Goal: Communication & Community: Answer question/provide support

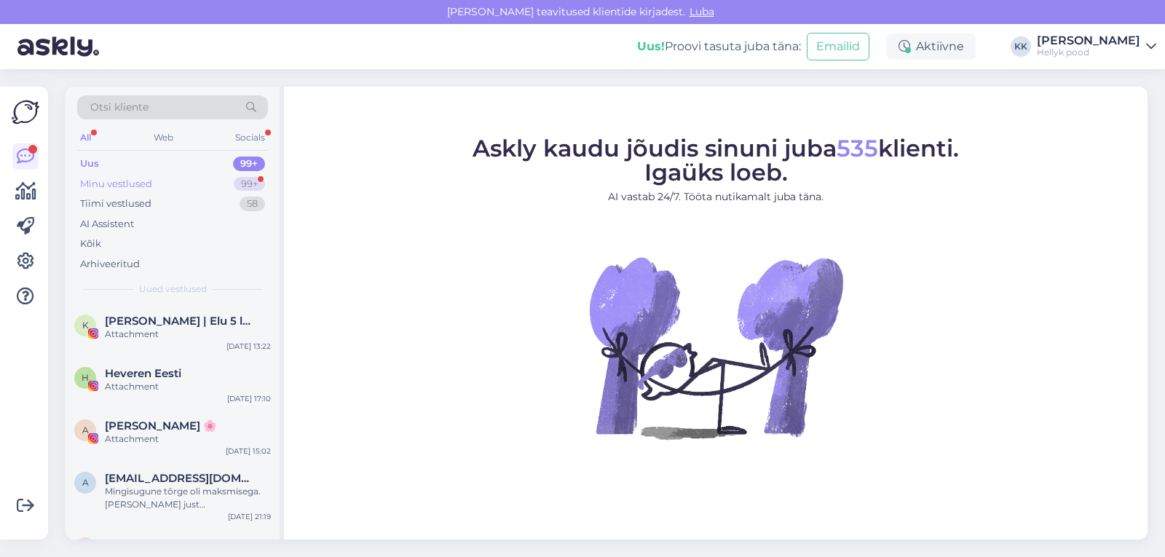
click at [125, 183] on div "Minu vestlused" at bounding box center [116, 184] width 72 height 15
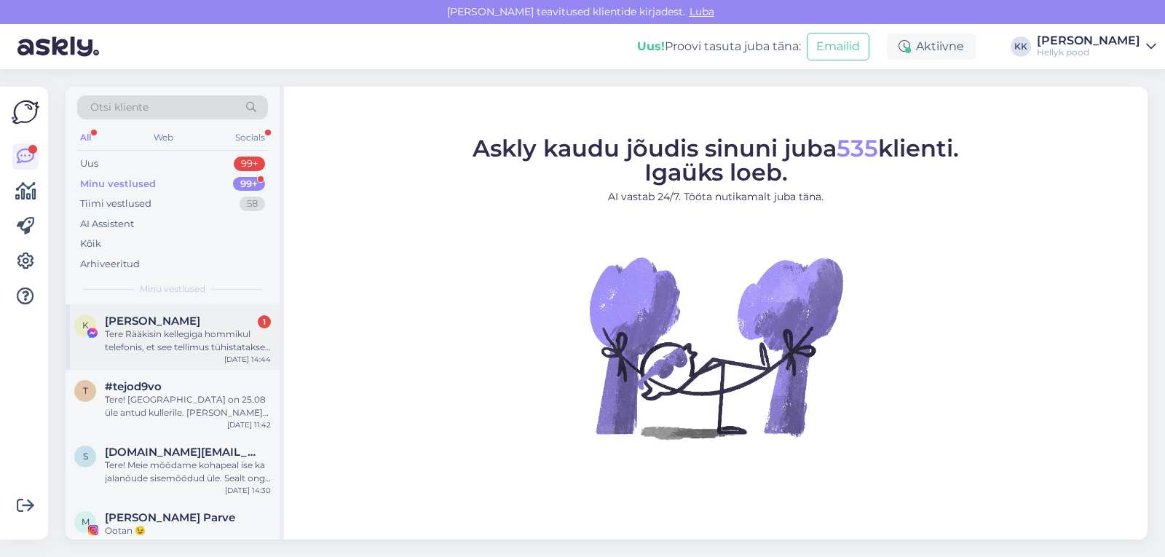
click at [178, 337] on div "Tere Rääkisin kellegiga hommikul telefonis, et see tellimus tühistatakse ja teh…" at bounding box center [188, 341] width 166 height 26
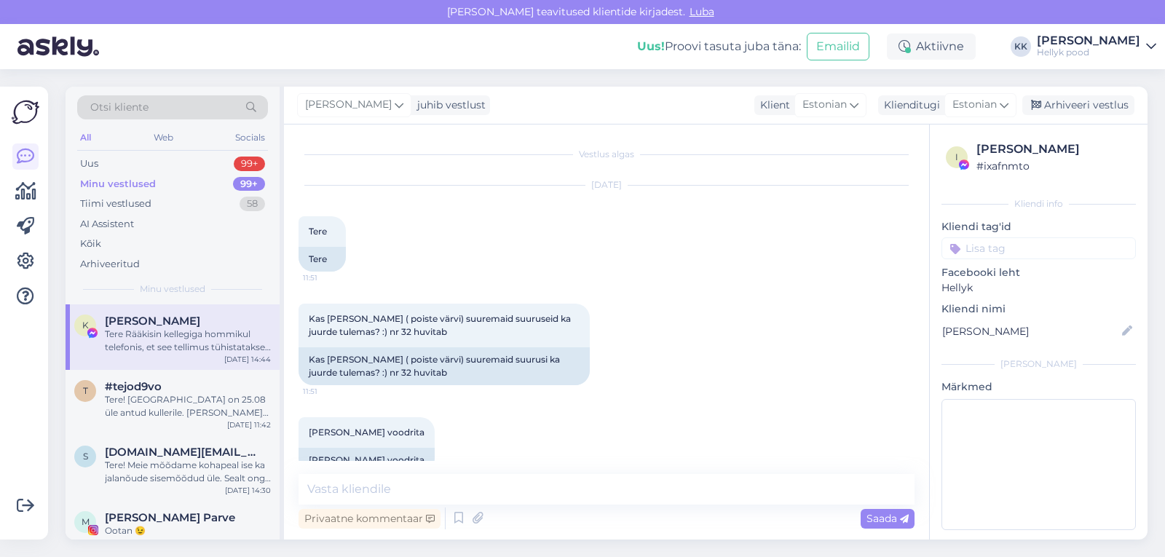
scroll to position [1844, 0]
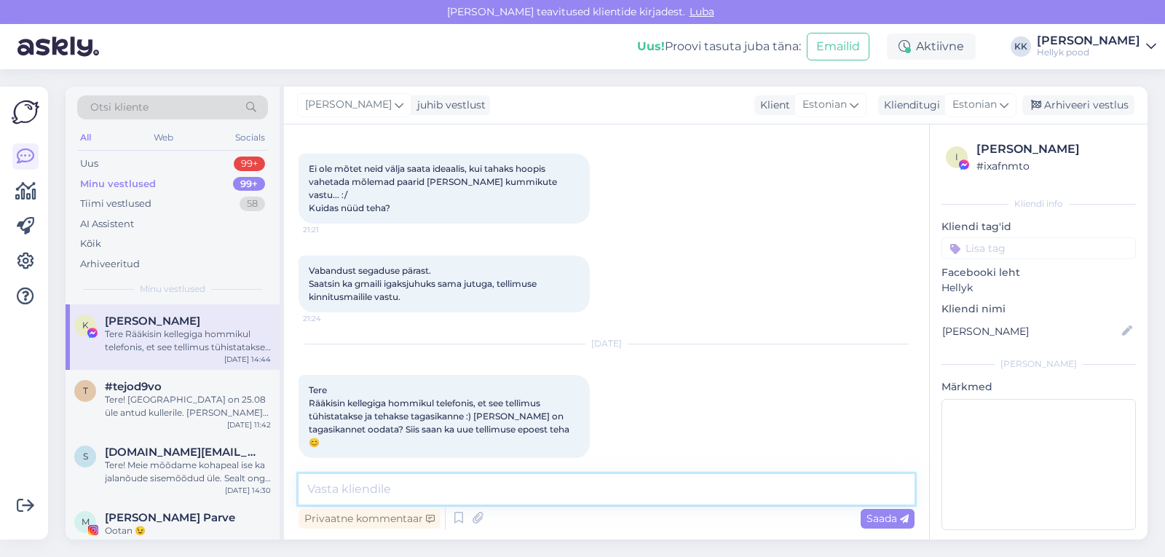
click at [375, 486] on textarea at bounding box center [606, 489] width 616 height 31
click at [488, 488] on textarea at bounding box center [606, 489] width 616 height 31
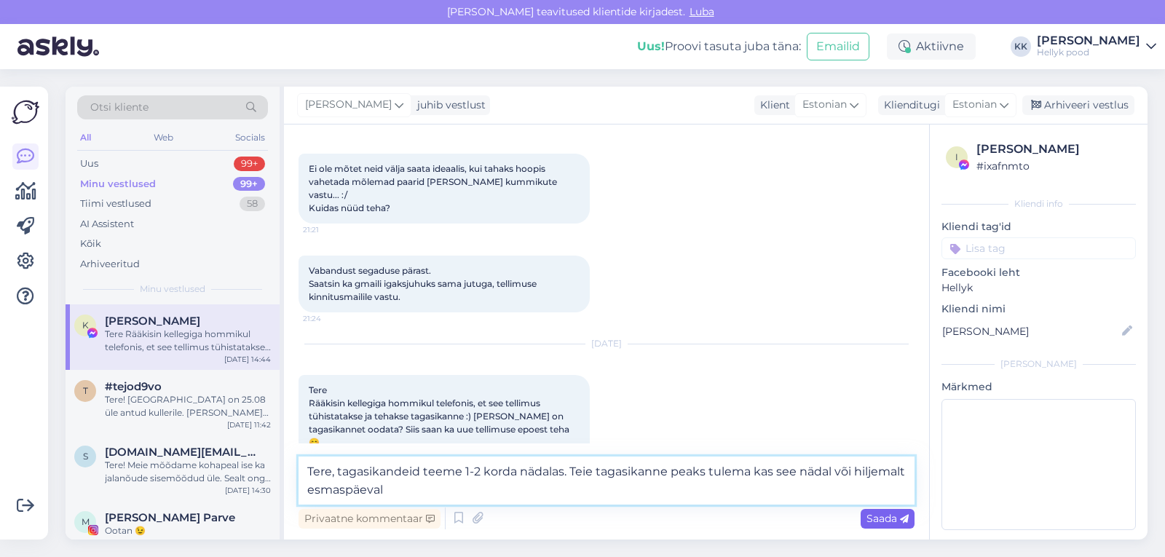
type textarea "Tere, tagasikandeid teeme 1-2 korda nädalas. Teie tagasikanne peaks tulema kas …"
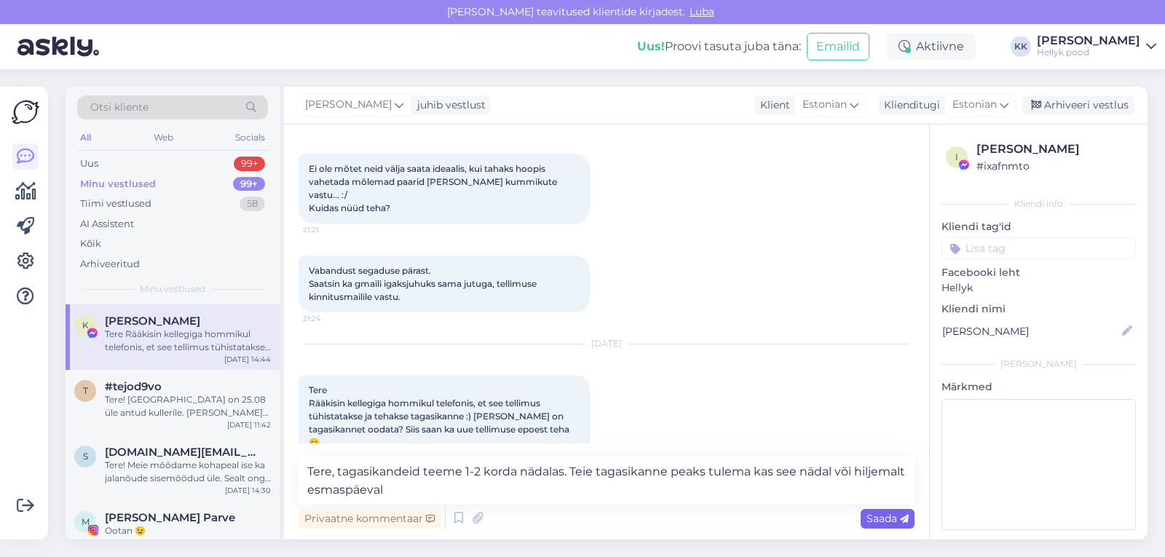
click at [885, 515] on span "Saada" at bounding box center [887, 518] width 42 height 13
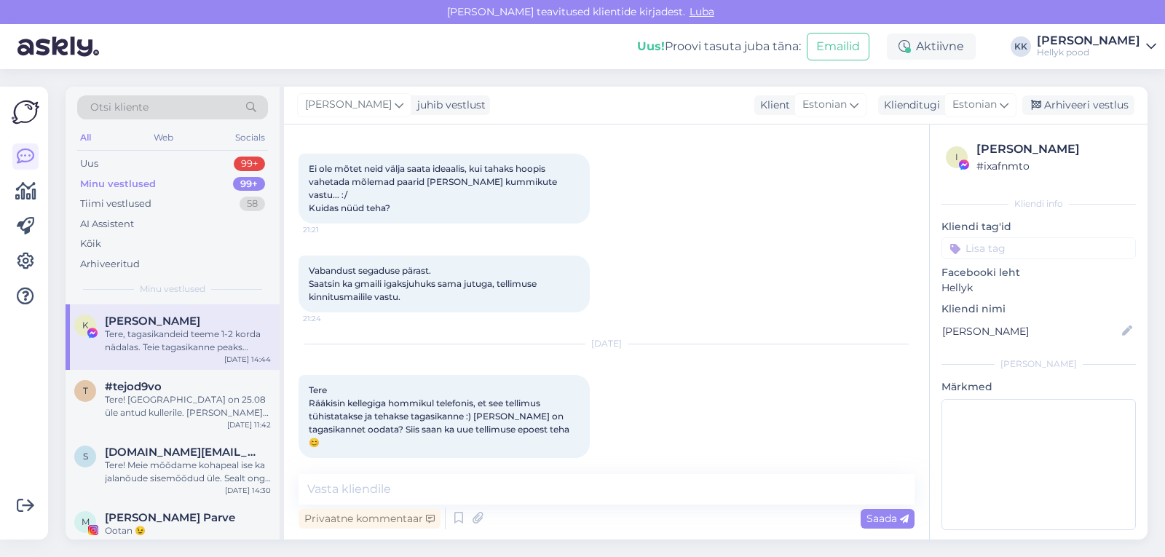
scroll to position [1933, 0]
